Goal: Find specific page/section: Find specific page/section

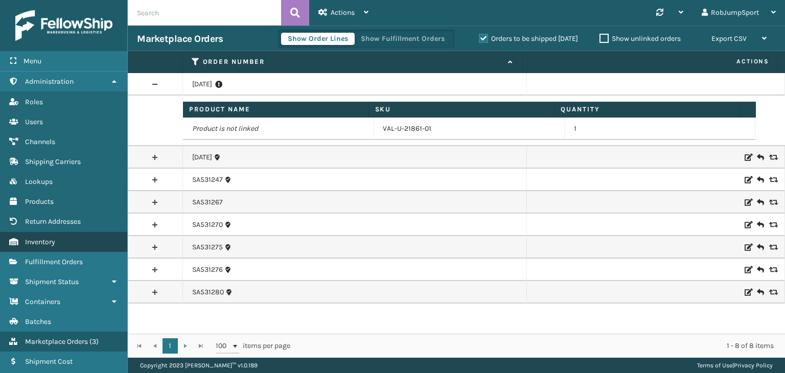
click at [42, 240] on span "Inventory" at bounding box center [40, 242] width 30 height 9
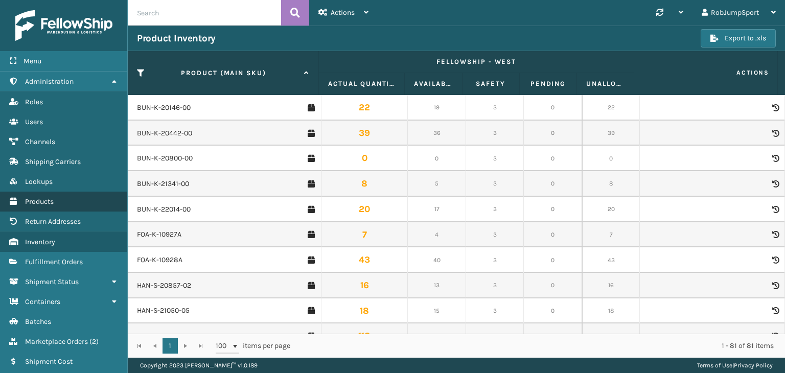
click at [47, 199] on span "Products" at bounding box center [39, 201] width 29 height 9
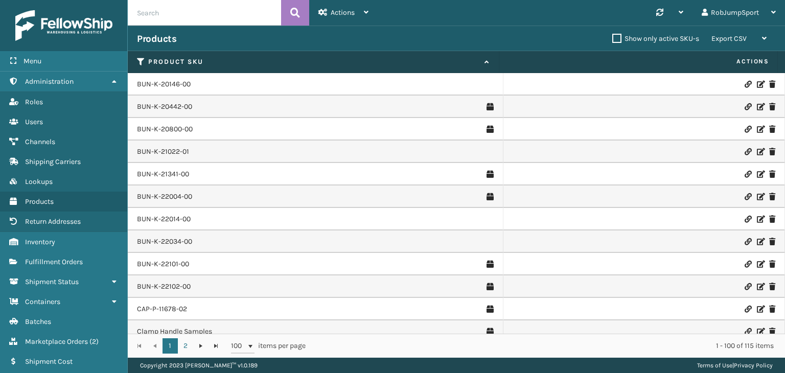
click at [757, 82] on icon at bounding box center [760, 84] width 6 height 7
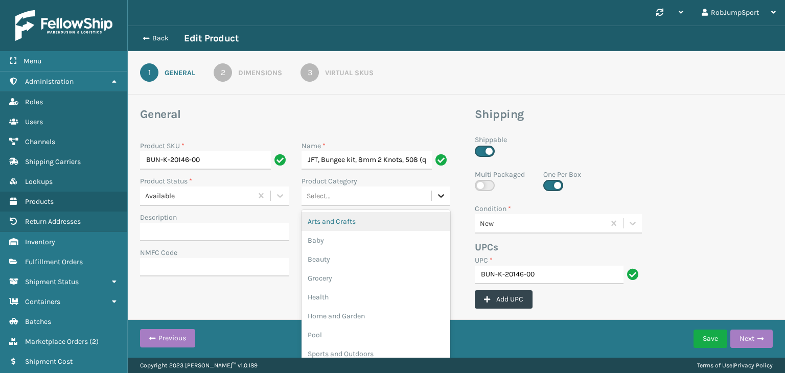
click at [442, 198] on icon at bounding box center [441, 196] width 10 height 10
click at [662, 162] on div "Shippable" at bounding box center [603, 151] width 269 height 35
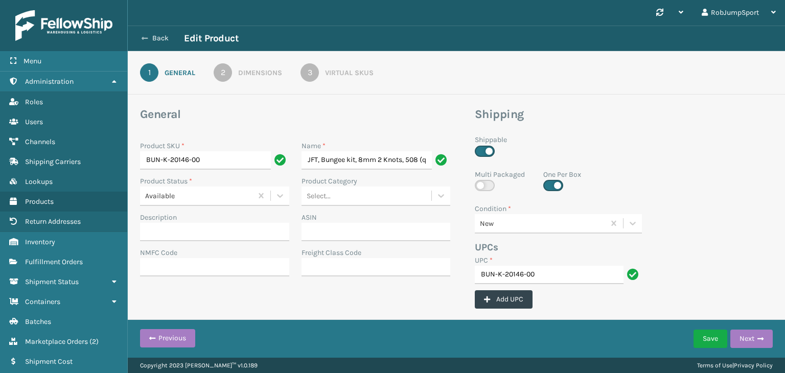
click at [159, 35] on button "Back" at bounding box center [160, 38] width 47 height 9
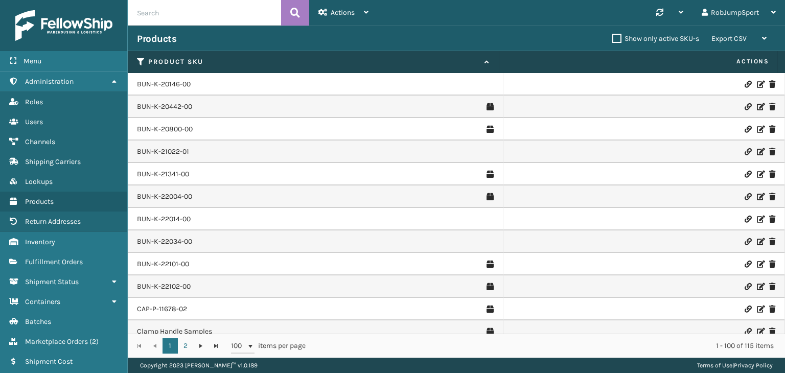
click at [206, 17] on input "text" at bounding box center [204, 13] width 153 height 26
paste input "1 - MAT-A-20059-08"
type input "1 - MAT-A-20059-08"
click at [295, 11] on icon at bounding box center [295, 12] width 10 height 15
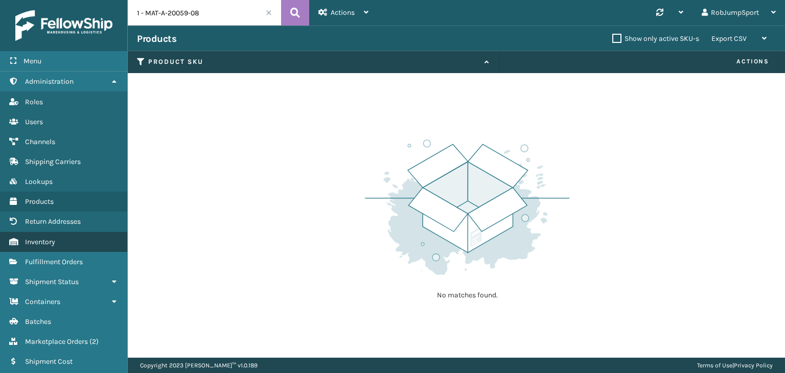
click at [60, 241] on link "Inventory" at bounding box center [63, 242] width 127 height 20
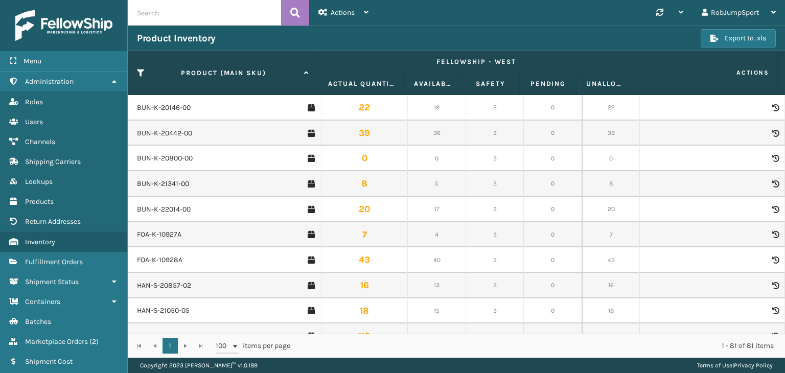
click at [186, 12] on input "text" at bounding box center [204, 13] width 153 height 26
paste input "1 - MAT-A-20059-08"
click at [292, 8] on icon at bounding box center [295, 12] width 10 height 15
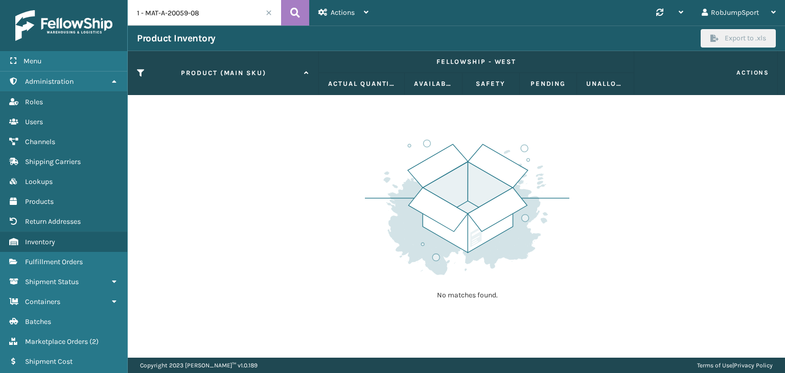
drag, startPoint x: 145, startPoint y: 12, endPoint x: 133, endPoint y: 11, distance: 12.3
click at [133, 11] on input "1 - MAT-A-20059-08" at bounding box center [204, 13] width 153 height 26
type input "MAT-A-20059-08"
click at [292, 11] on icon at bounding box center [295, 12] width 10 height 15
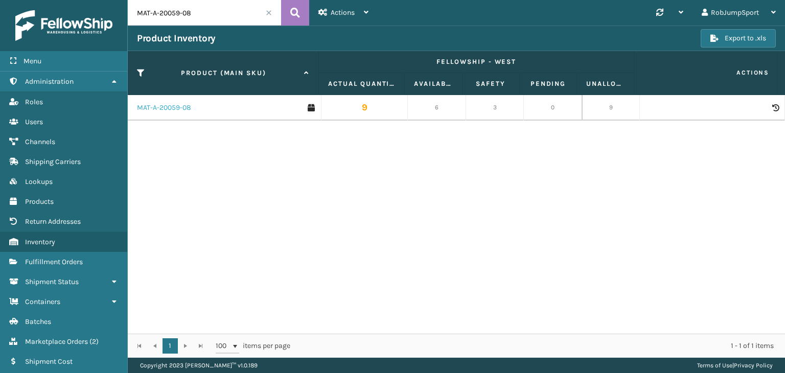
click at [159, 105] on link "MAT-A-20059-08" at bounding box center [164, 108] width 54 height 10
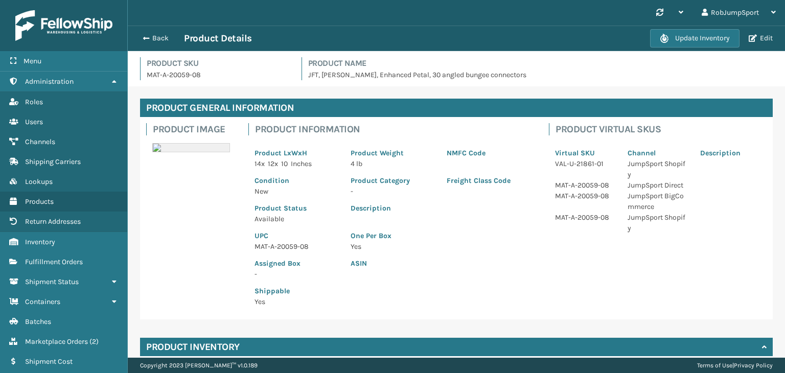
click at [202, 182] on div "Product Image Product Information Product LxWxH 14 x 12 x 10 Inches Product Wei…" at bounding box center [456, 218] width 633 height 202
